Goal: Transaction & Acquisition: Book appointment/travel/reservation

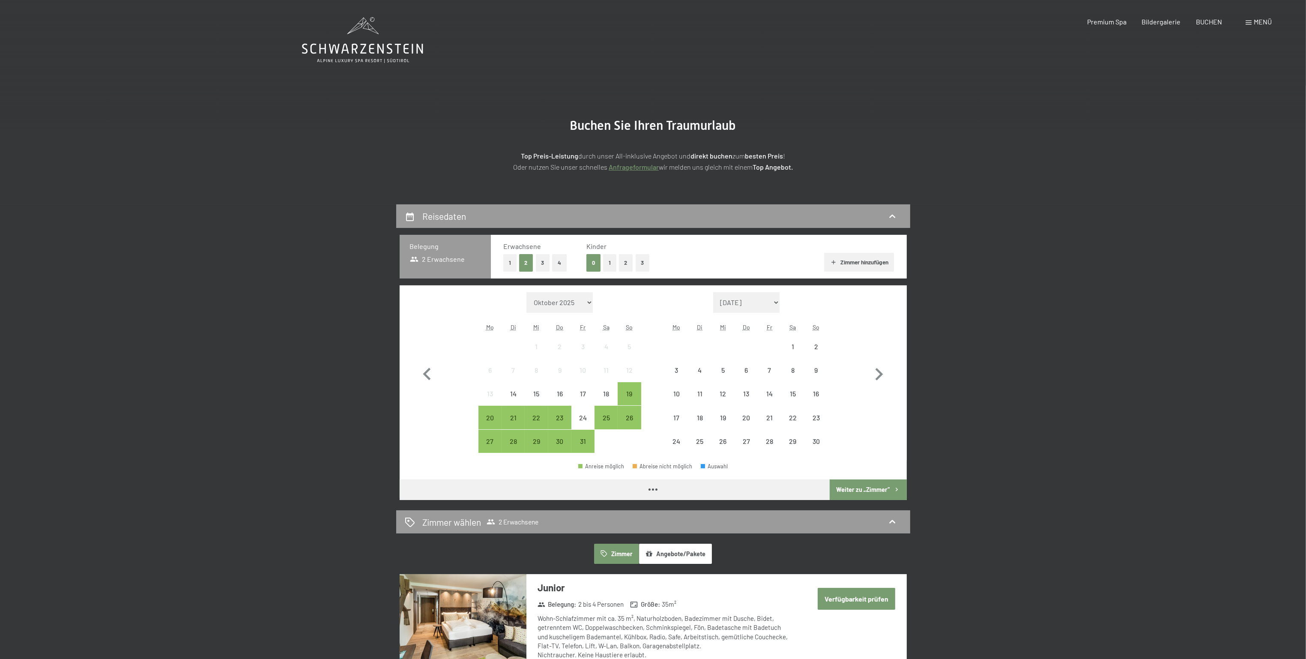
click at [609, 258] on button "1" at bounding box center [609, 263] width 13 height 18
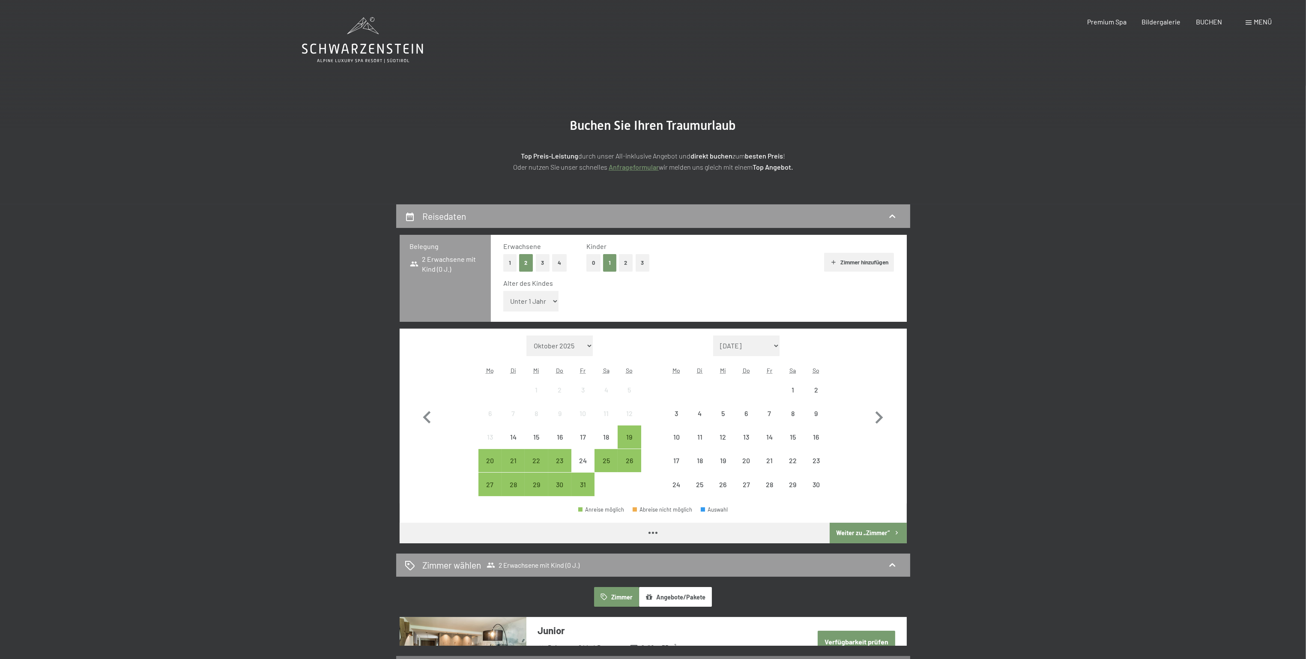
click at [533, 301] on select "Unter 1 Jahr 1 Jahr 2 Jahre 3 Jahre 4 Jahre 5 Jahre 6 Jahre 7 Jahre 8 Jahre 9 J…" at bounding box center [531, 301] width 56 height 21
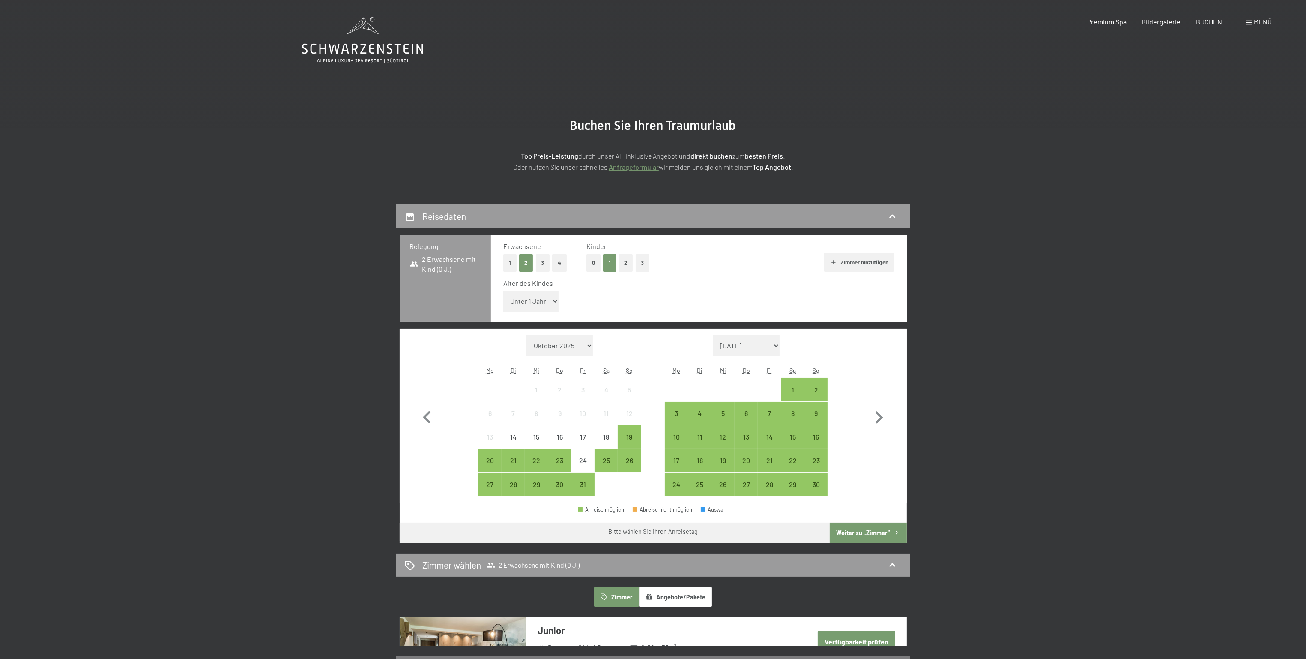
select select "15"
click at [503, 291] on select "Unter 1 Jahr 1 Jahr 2 Jahre 3 Jahre 4 Jahre 5 Jahre 6 Jahre 7 Jahre 8 Jahre 9 J…" at bounding box center [531, 301] width 56 height 21
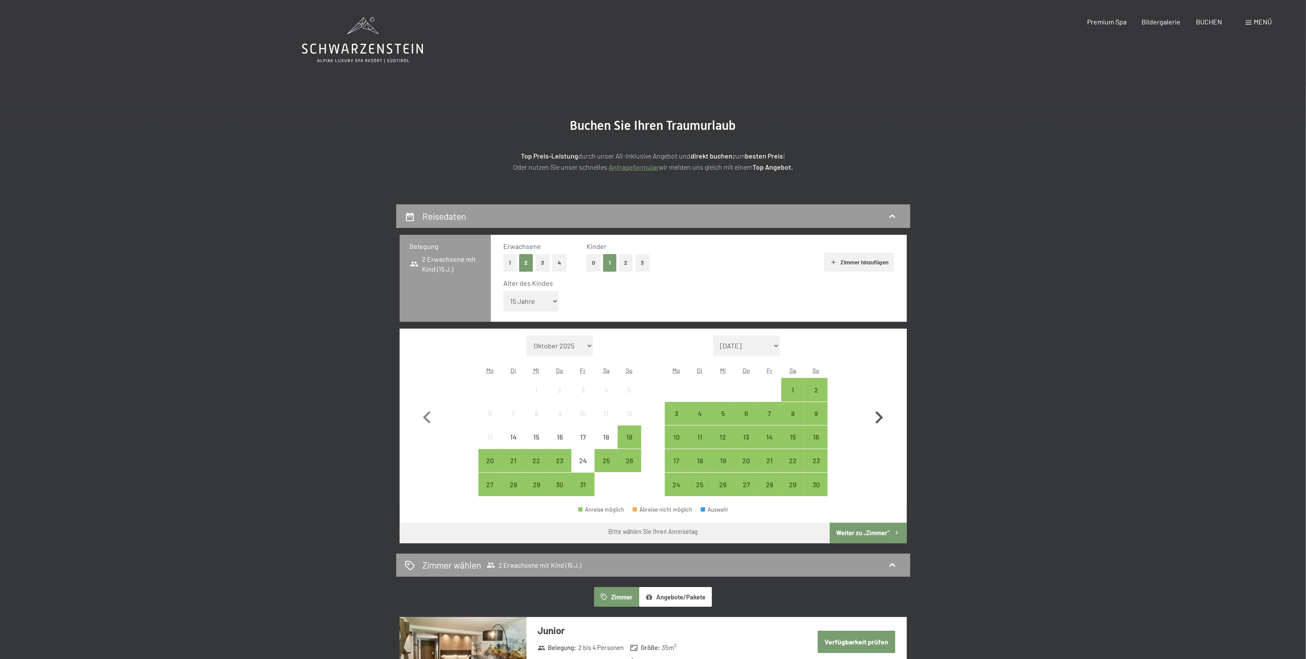
click at [883, 419] on icon "button" at bounding box center [878, 417] width 25 height 25
select select "[DATE]"
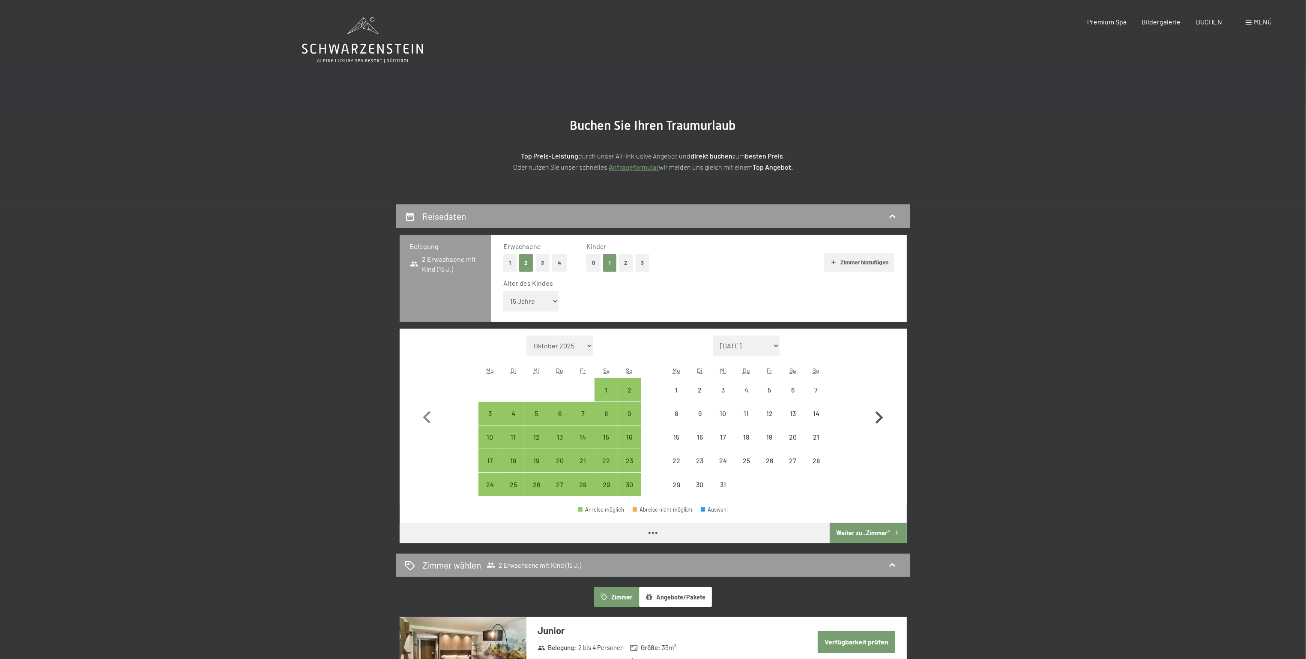
select select "[DATE]"
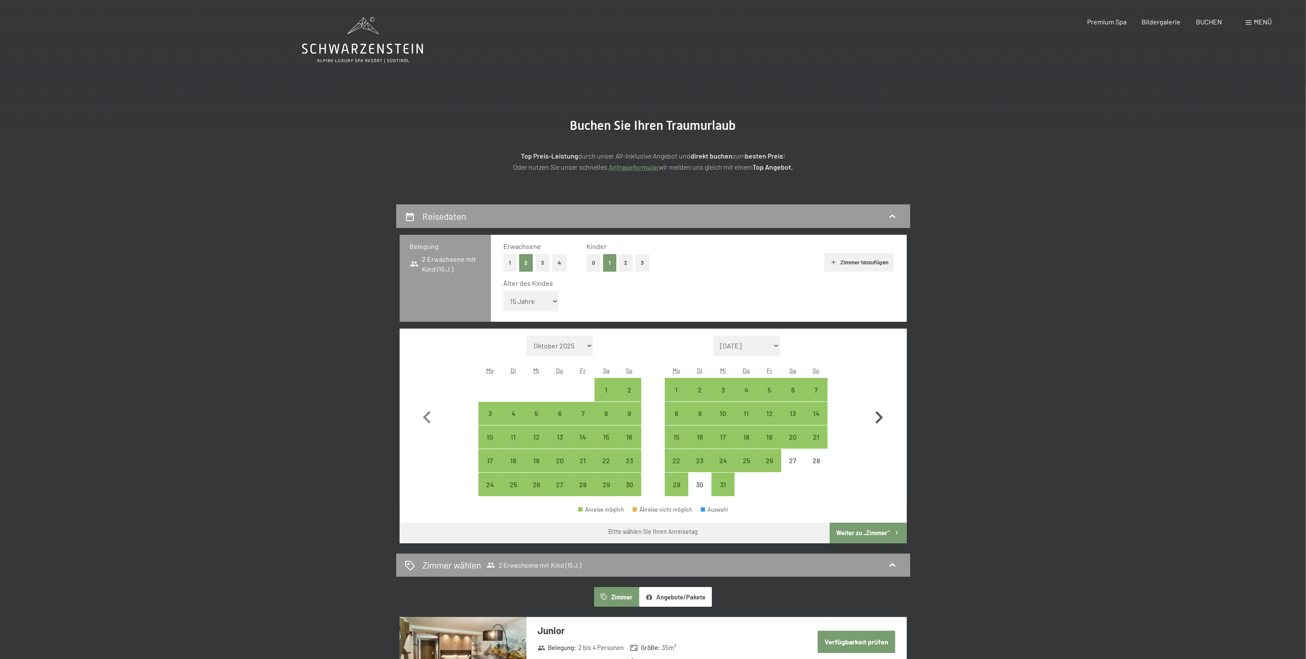
click at [881, 414] on icon "button" at bounding box center [878, 417] width 25 height 25
select select "[DATE]"
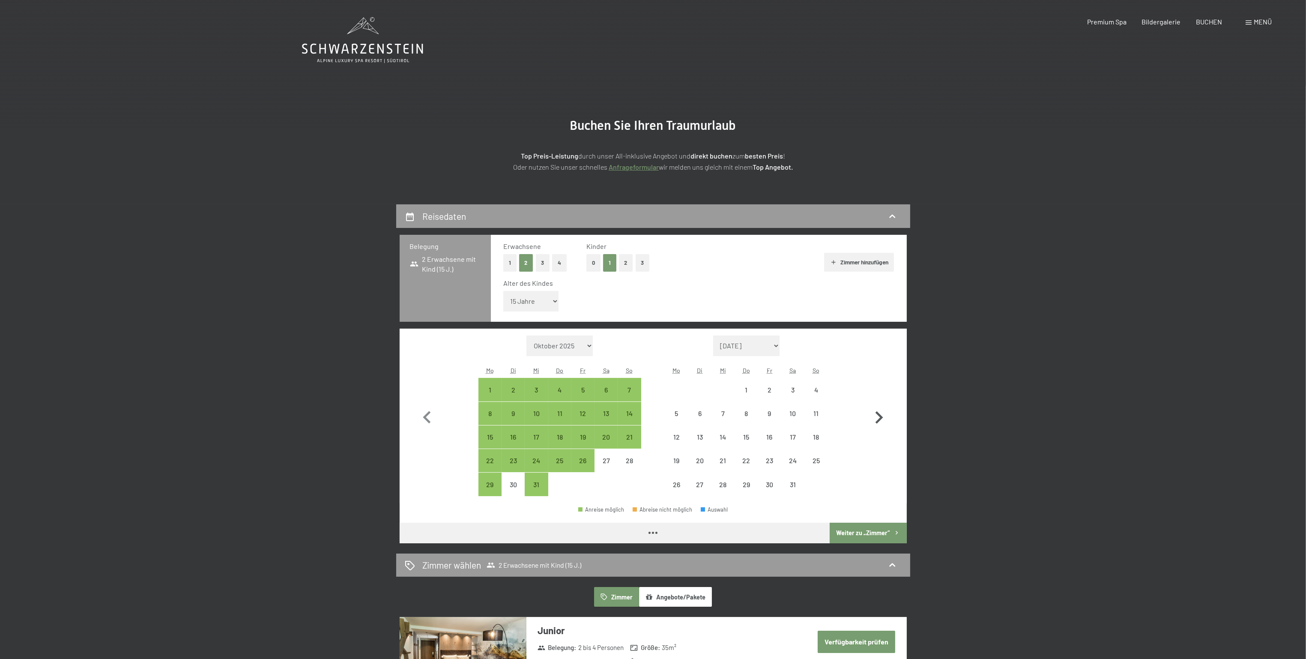
select select "[DATE]"
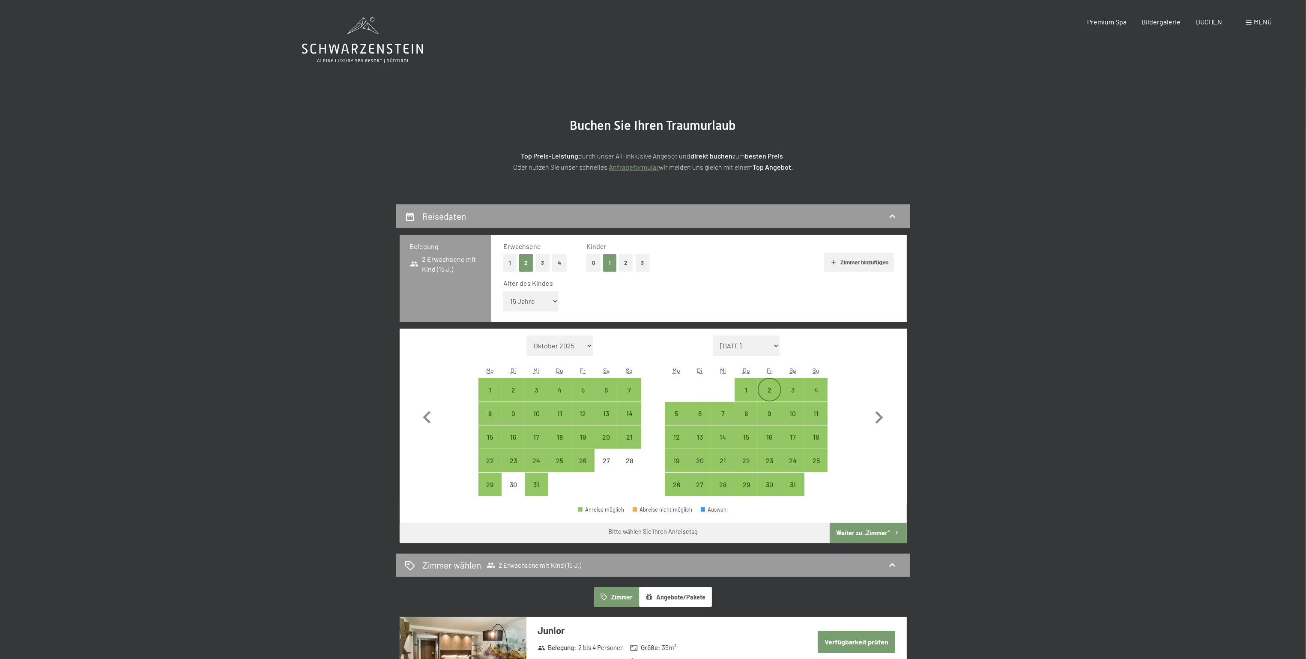
click at [772, 387] on div "2" at bounding box center [769, 396] width 21 height 21
select select "[DATE]"
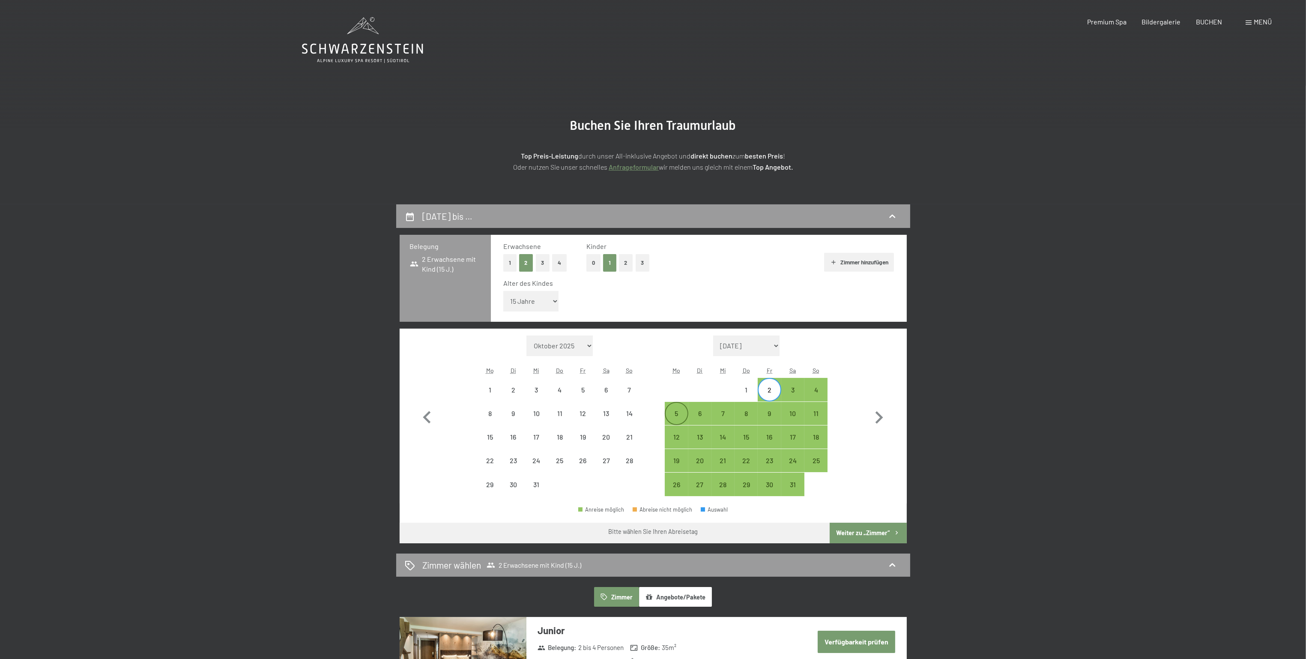
click at [678, 410] on div "5" at bounding box center [676, 420] width 21 height 21
select select "[DATE]"
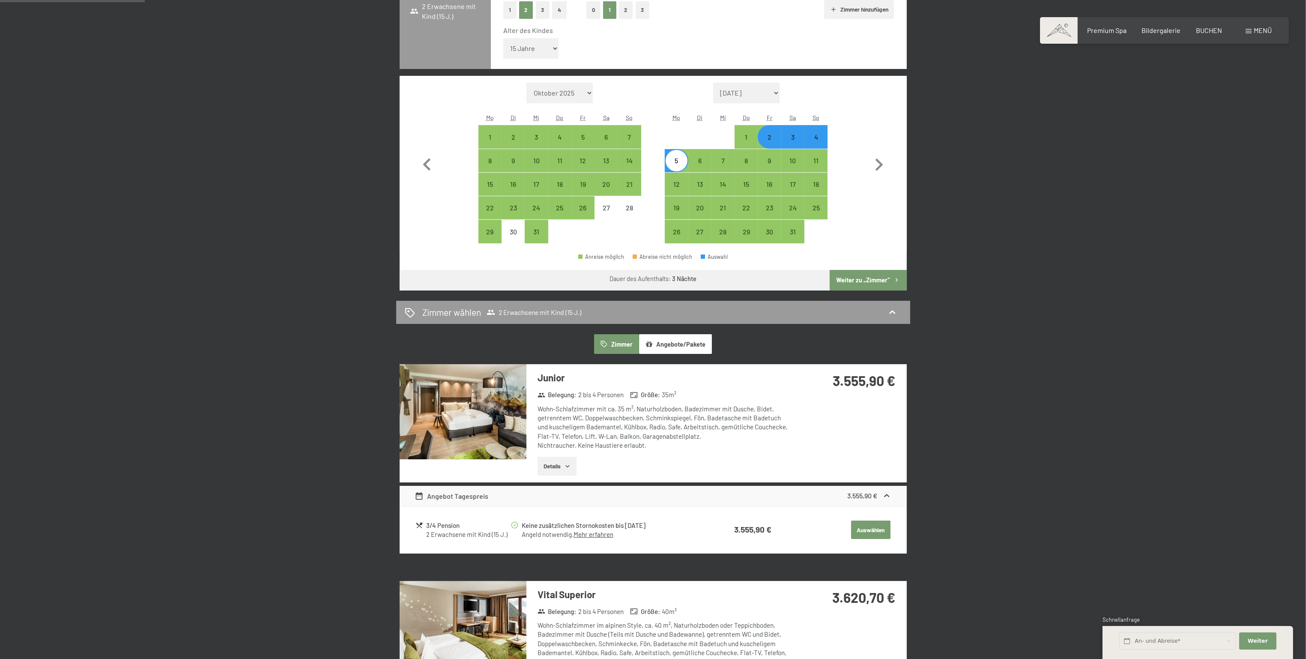
scroll to position [257, 0]
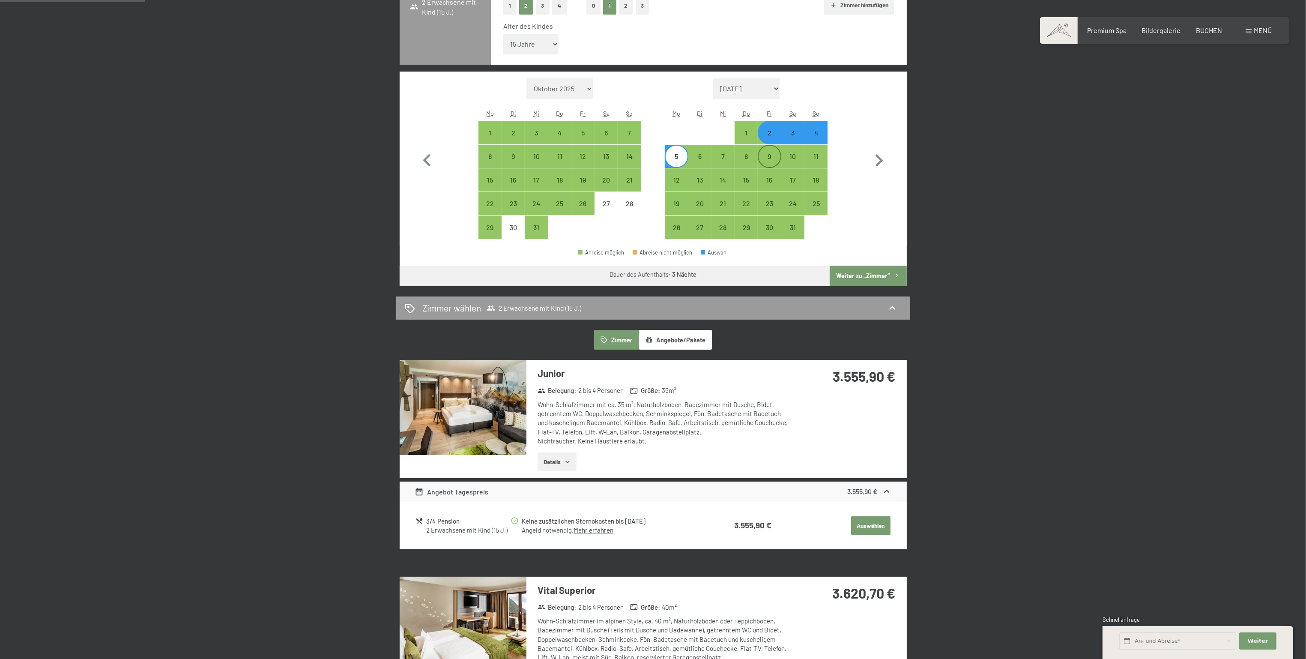
click at [770, 156] on div "9" at bounding box center [769, 163] width 21 height 21
select select "[DATE]"
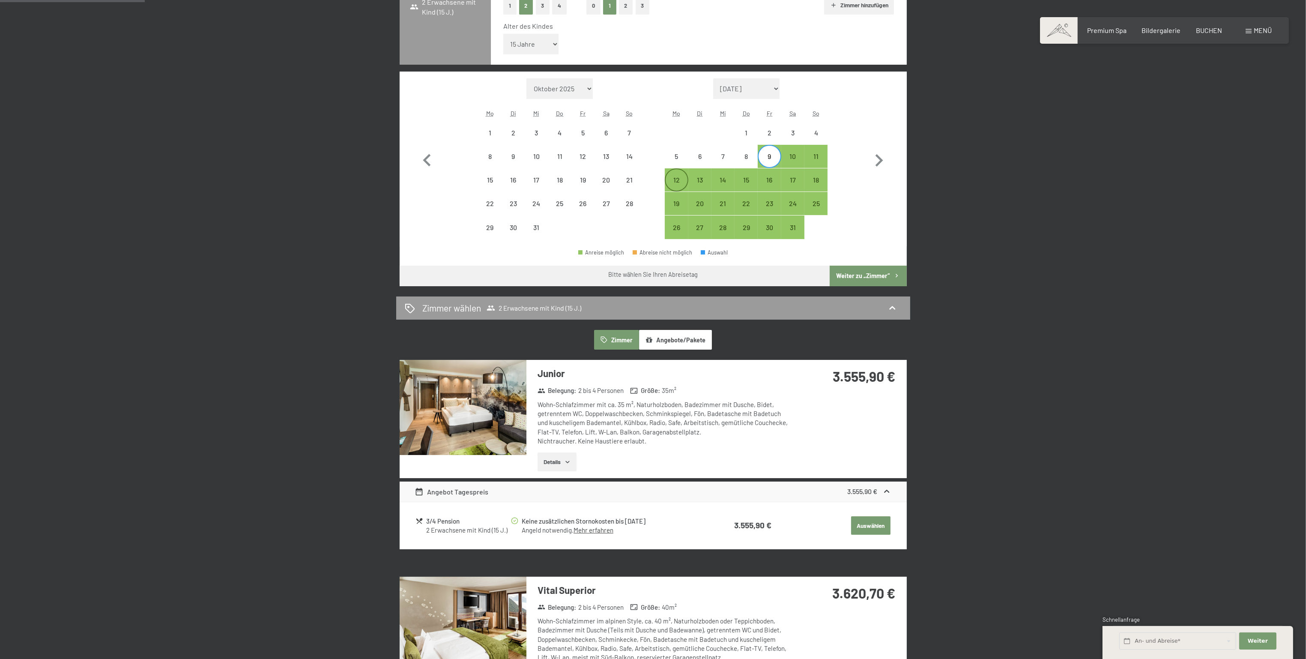
click at [679, 175] on div "12" at bounding box center [676, 179] width 21 height 21
select select "[DATE]"
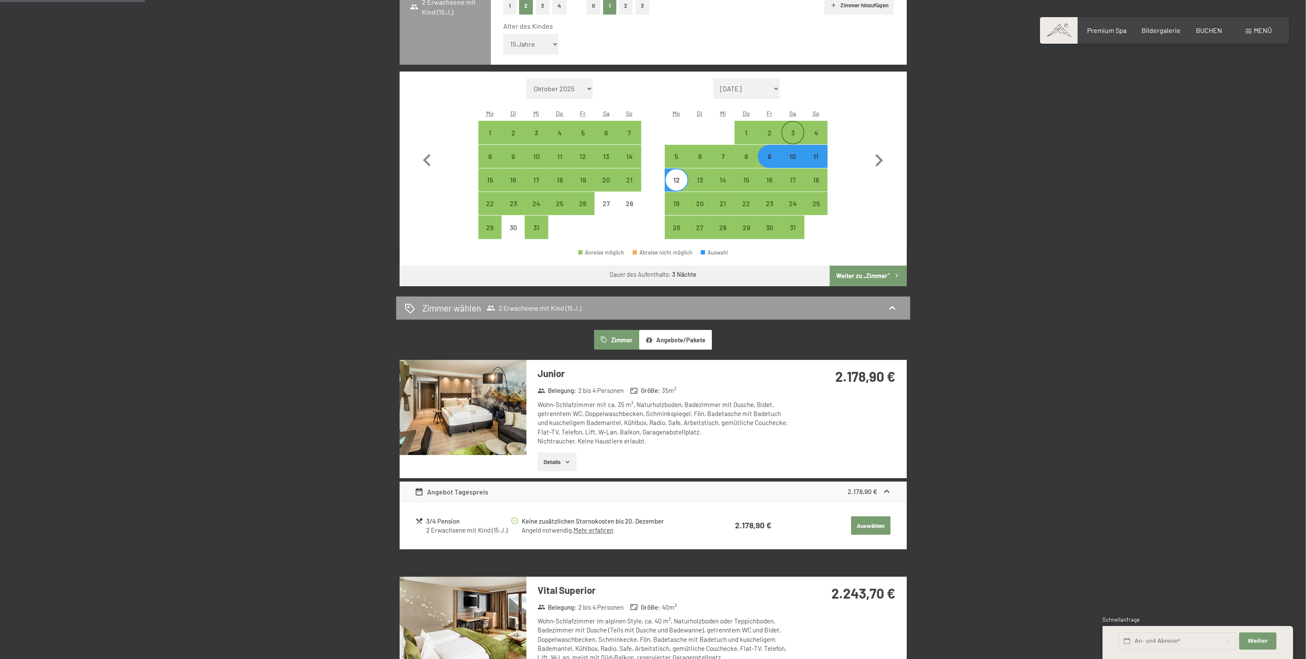
click at [796, 131] on div "3" at bounding box center [792, 139] width 21 height 21
select select "[DATE]"
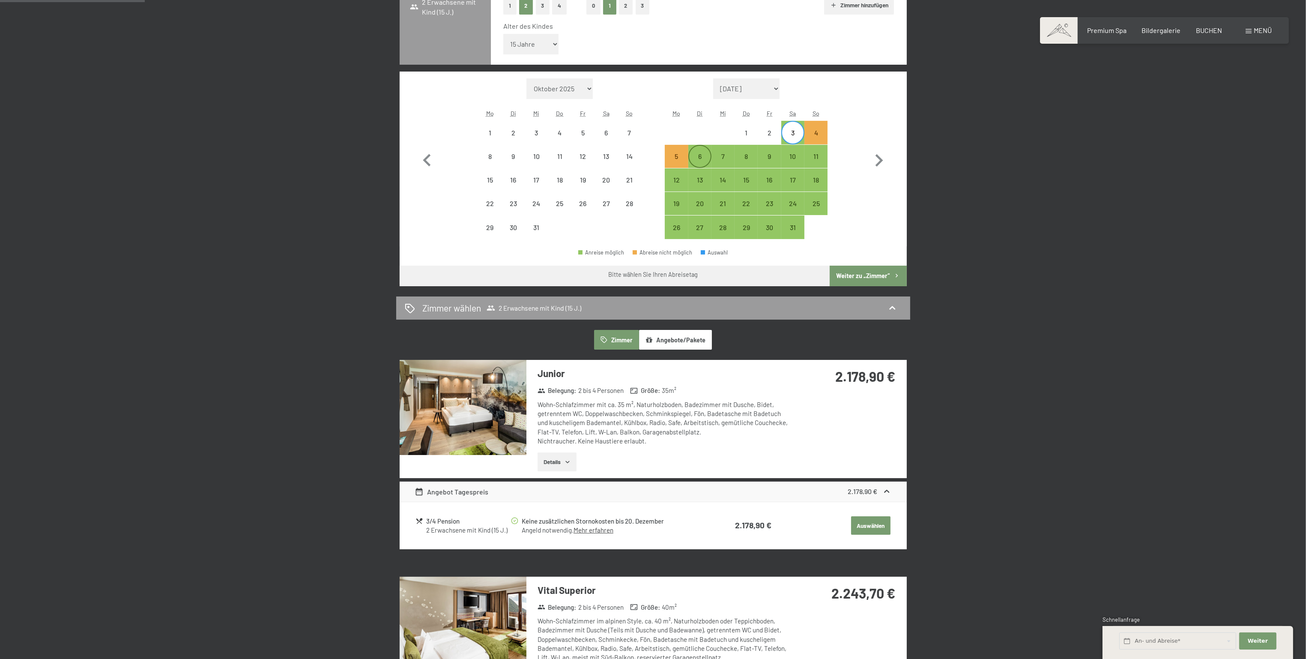
click at [705, 154] on div "6" at bounding box center [699, 163] width 21 height 21
select select "[DATE]"
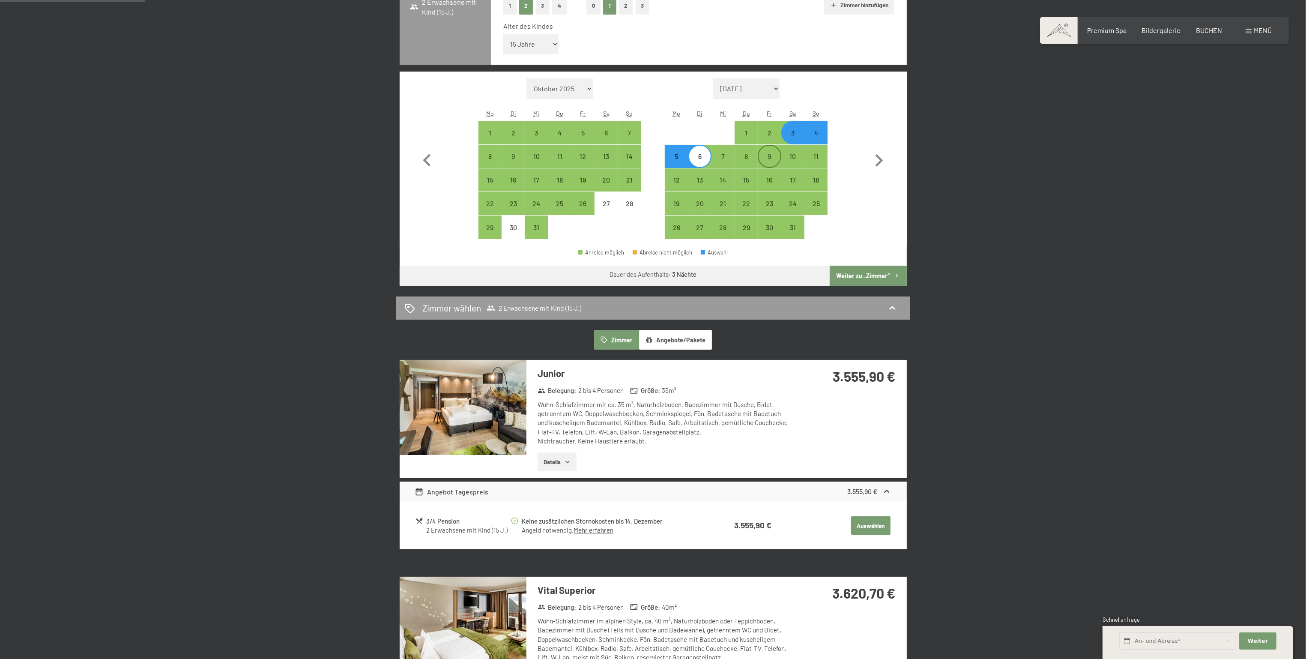
click at [768, 158] on div "9" at bounding box center [769, 163] width 21 height 21
select select "[DATE]"
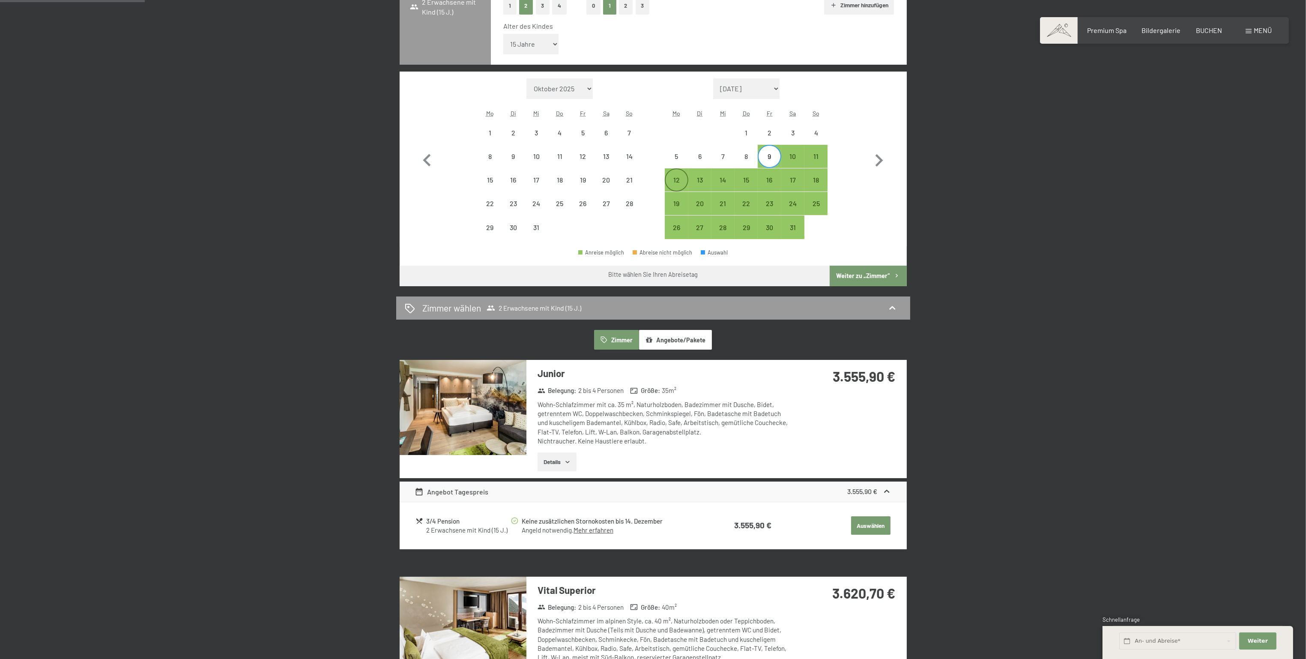
click at [669, 174] on div "12" at bounding box center [676, 179] width 21 height 21
select select "[DATE]"
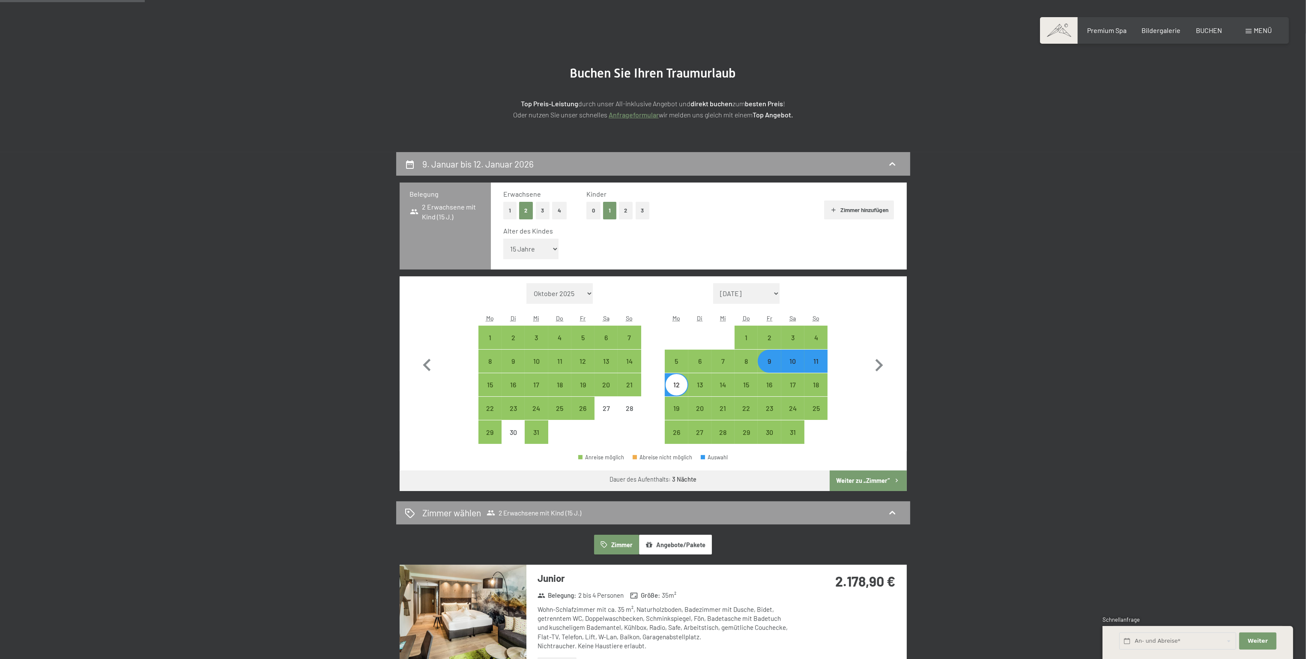
scroll to position [0, 0]
